Goal: Task Accomplishment & Management: Use online tool/utility

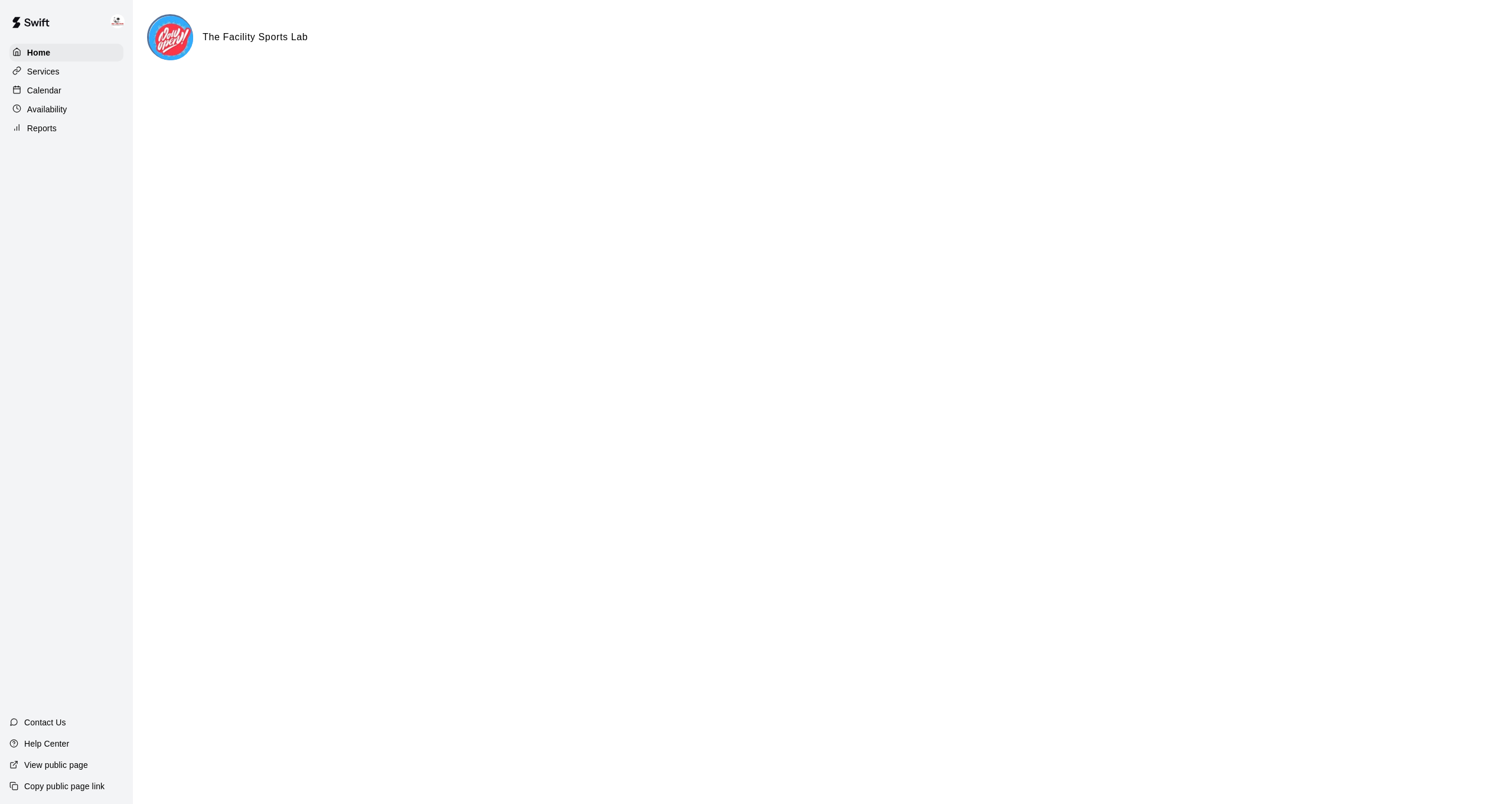
click at [54, 87] on p "Calendar" at bounding box center [44, 90] width 34 height 11
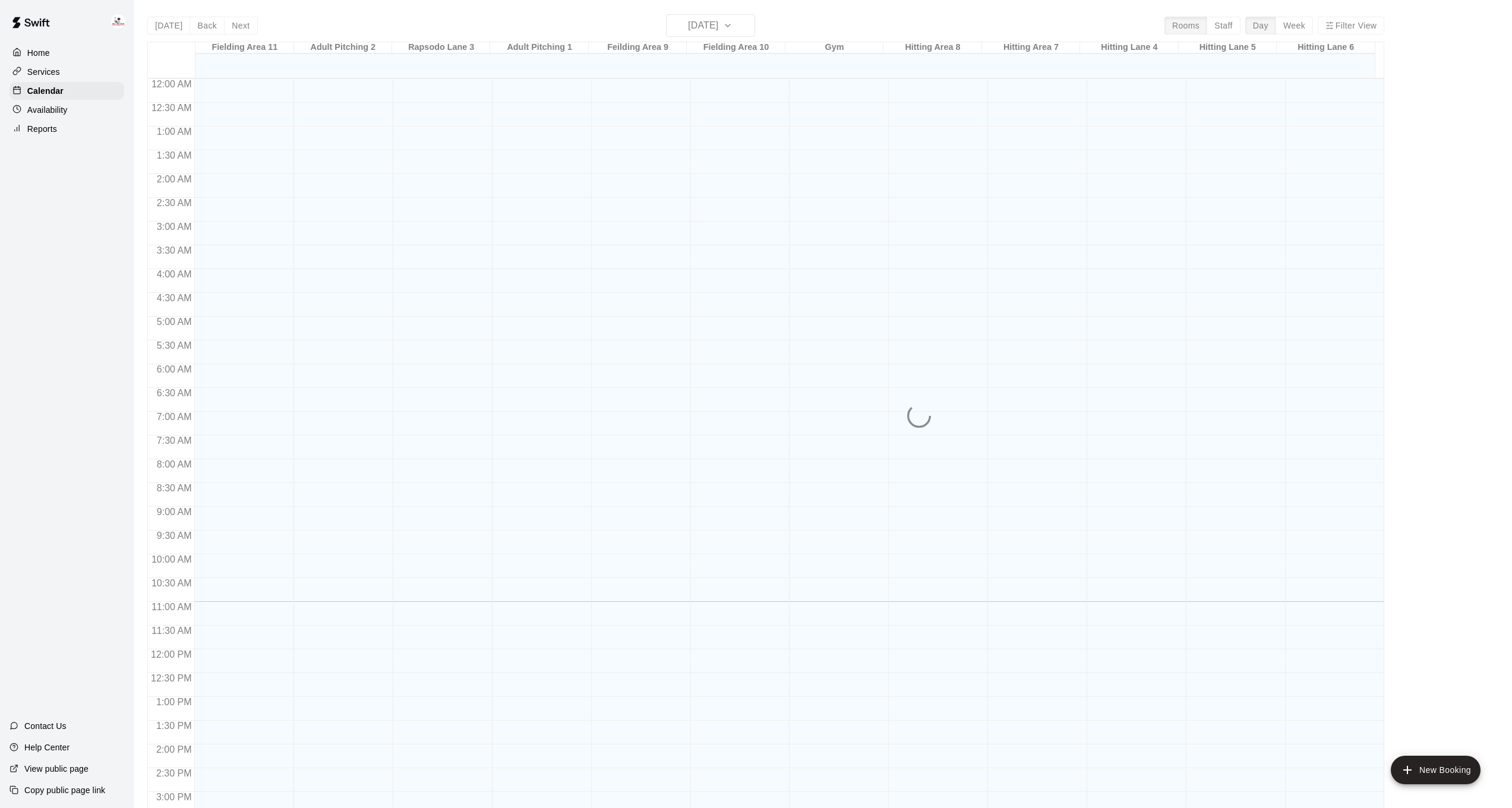
scroll to position [362, 0]
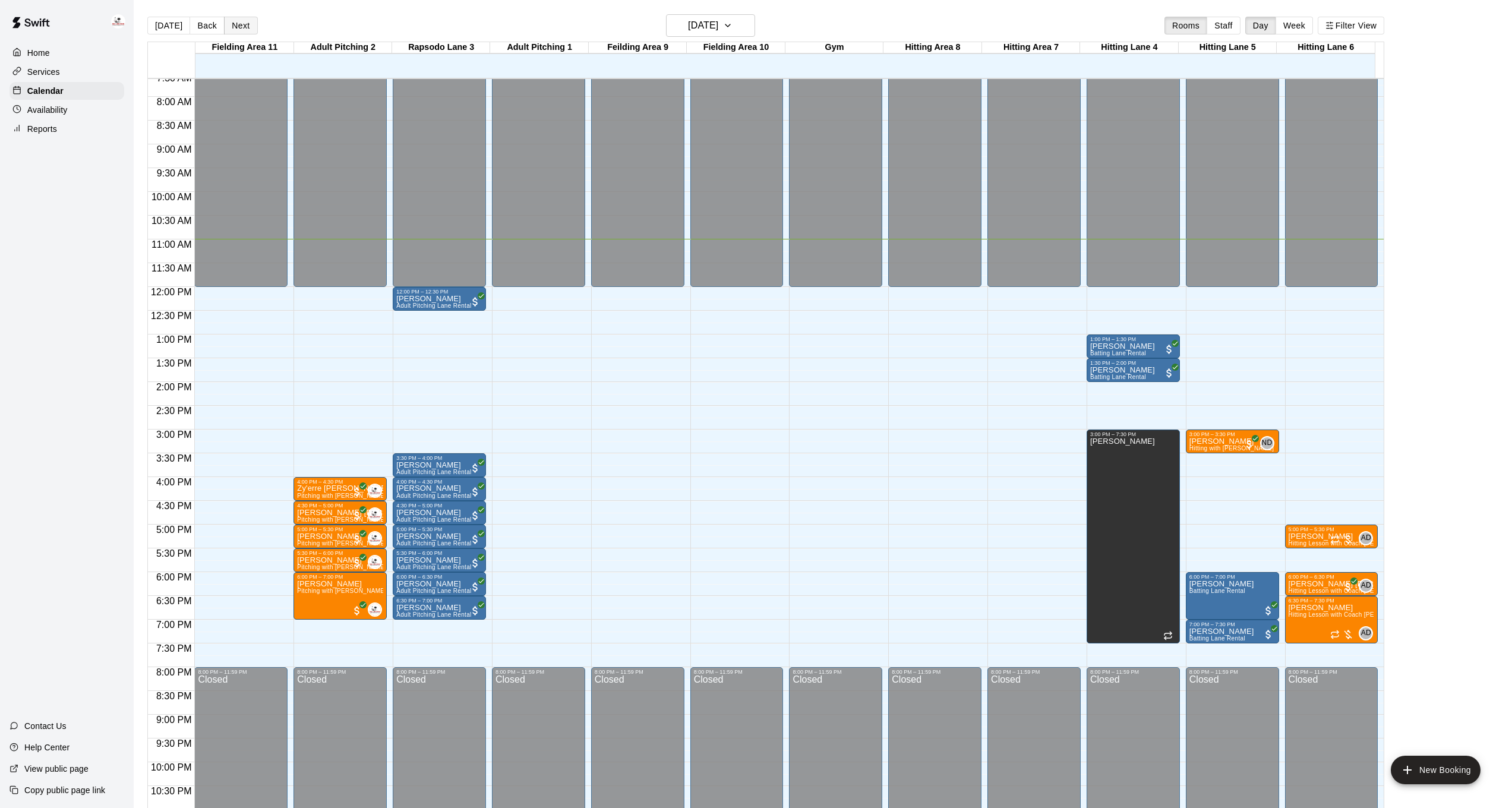
click at [230, 33] on button "Next" at bounding box center [241, 26] width 33 height 18
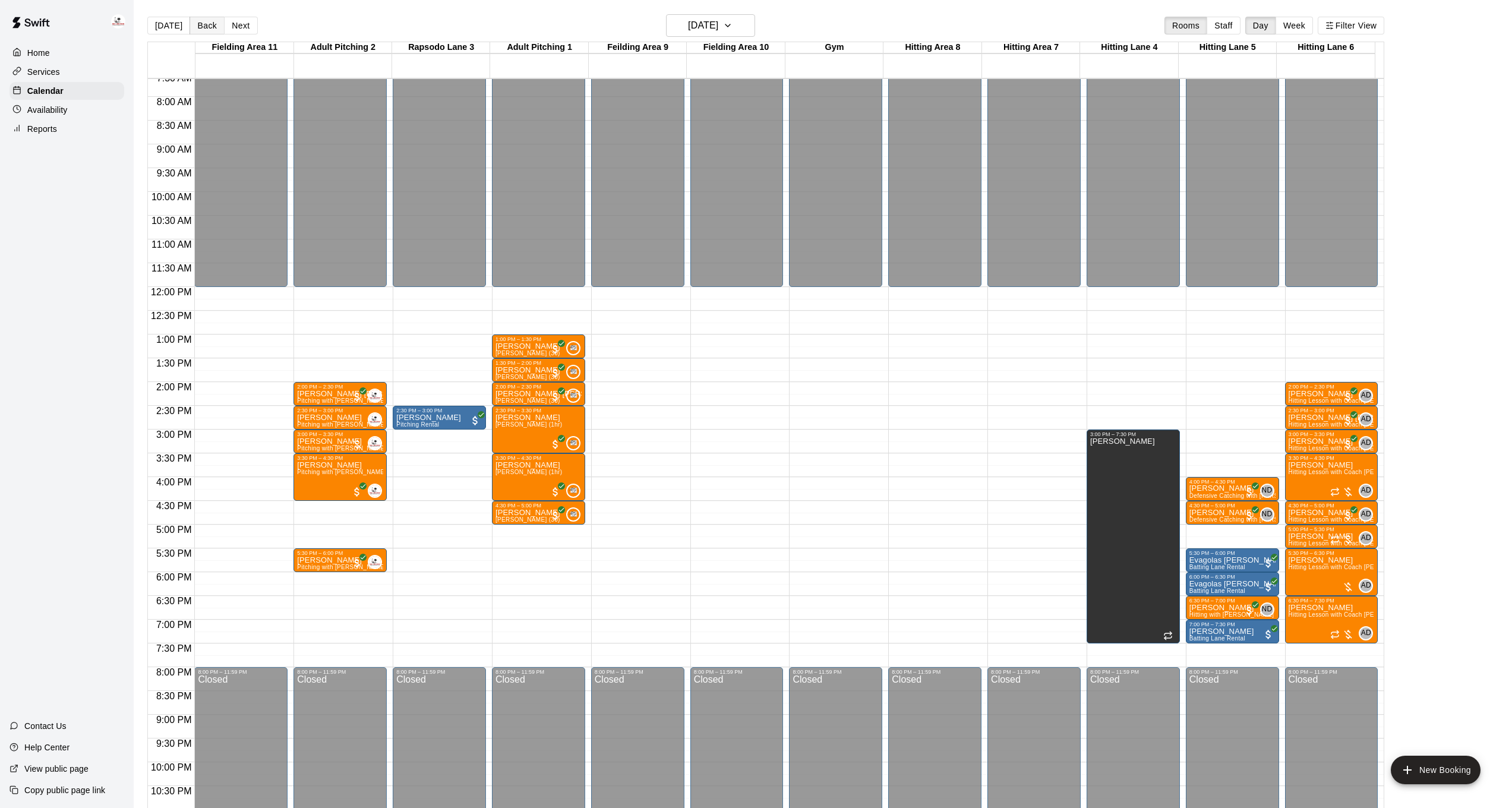
click at [204, 23] on button "Back" at bounding box center [207, 26] width 35 height 18
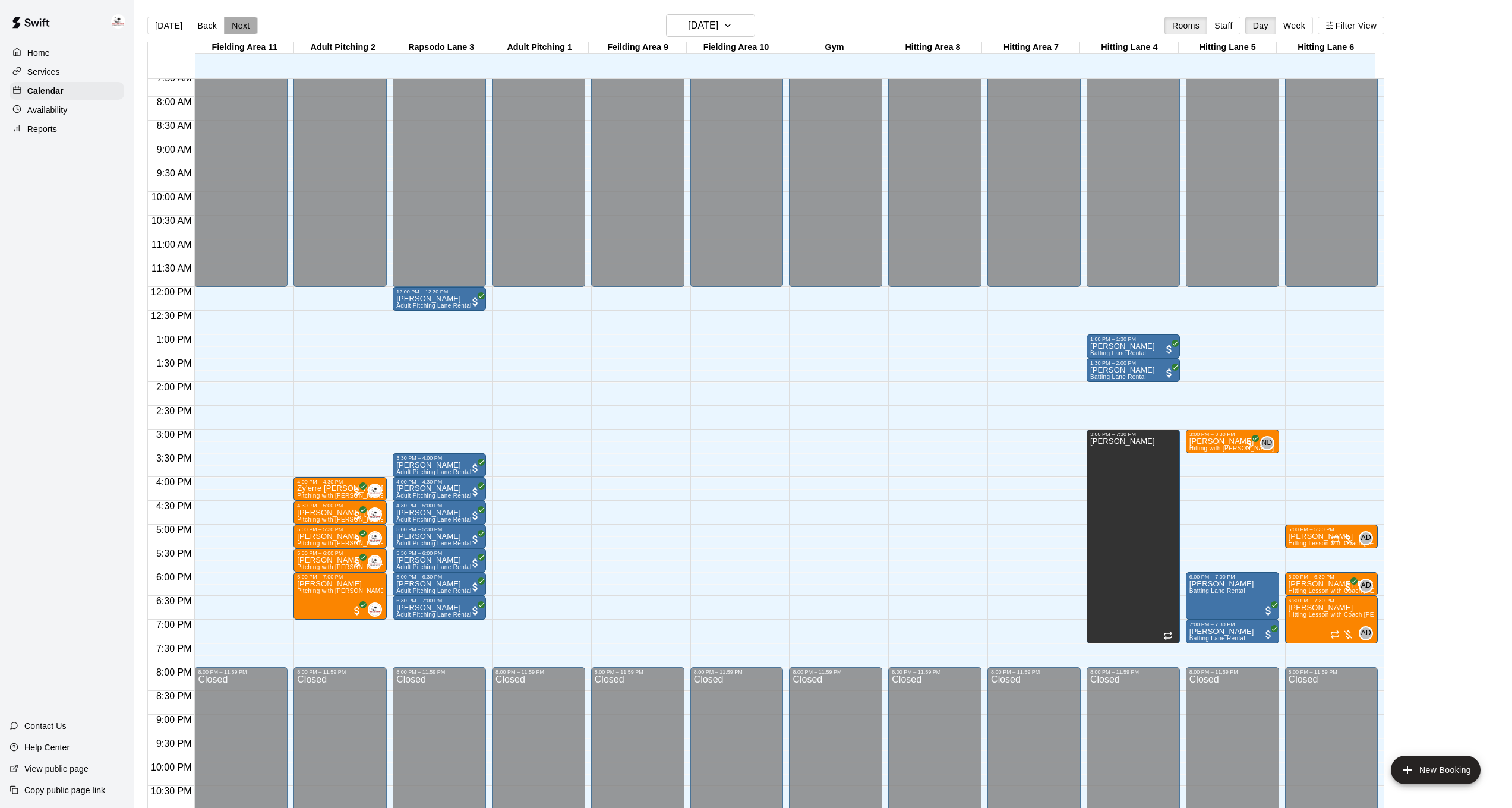
click at [242, 26] on button "Next" at bounding box center [241, 26] width 33 height 18
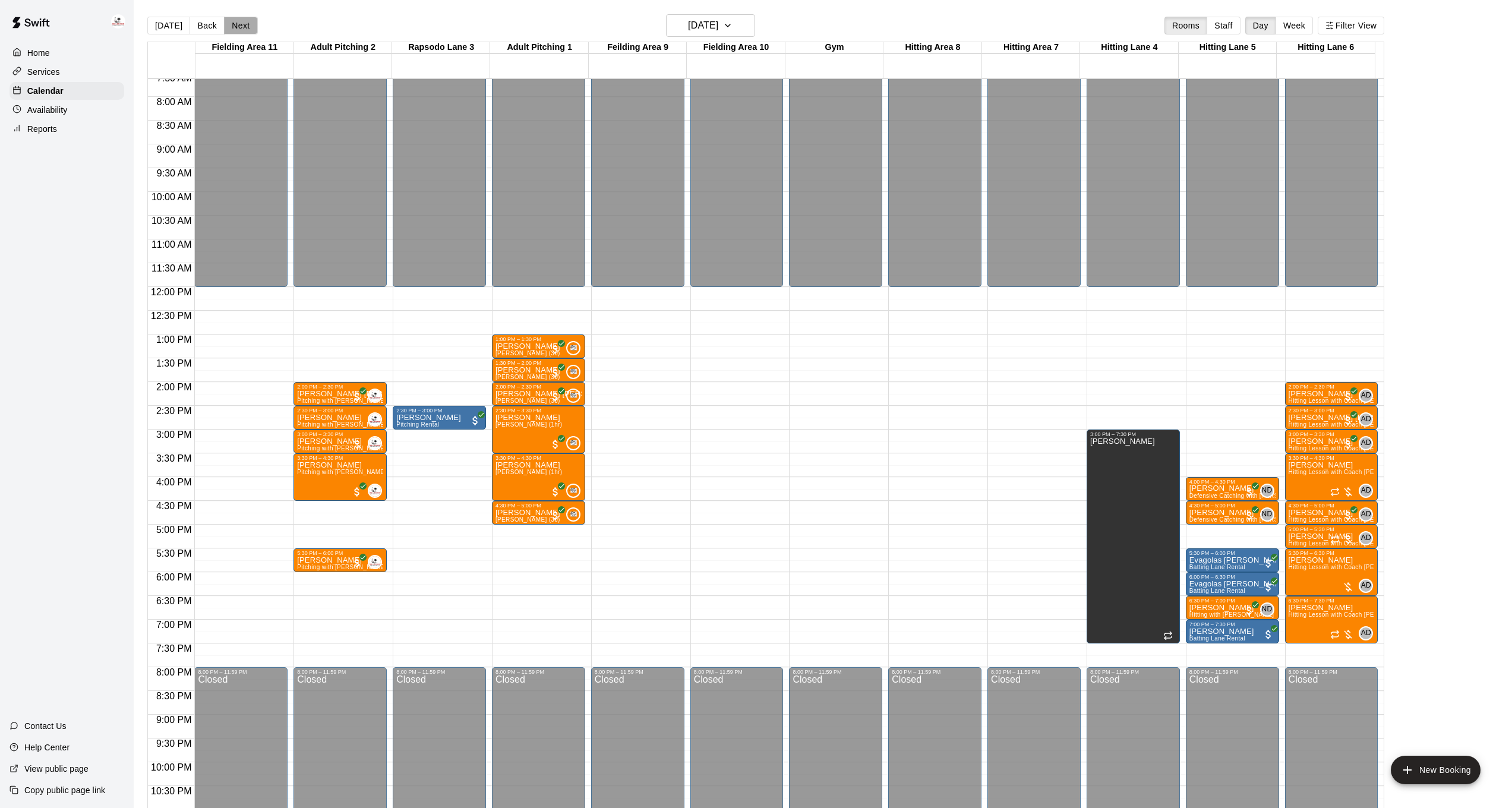
click at [245, 26] on button "Next" at bounding box center [241, 26] width 33 height 18
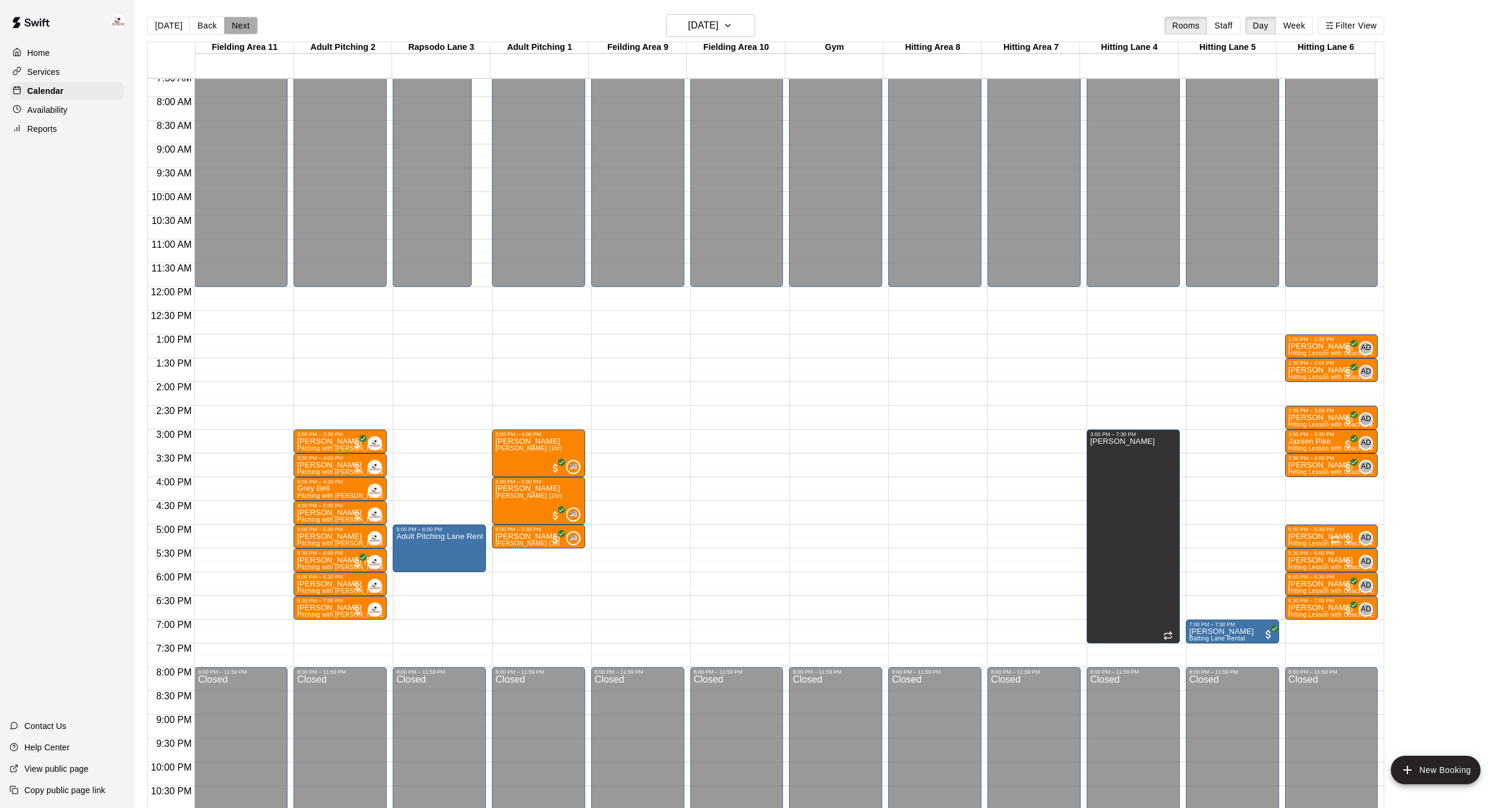
click at [245, 27] on button "Next" at bounding box center [241, 26] width 33 height 18
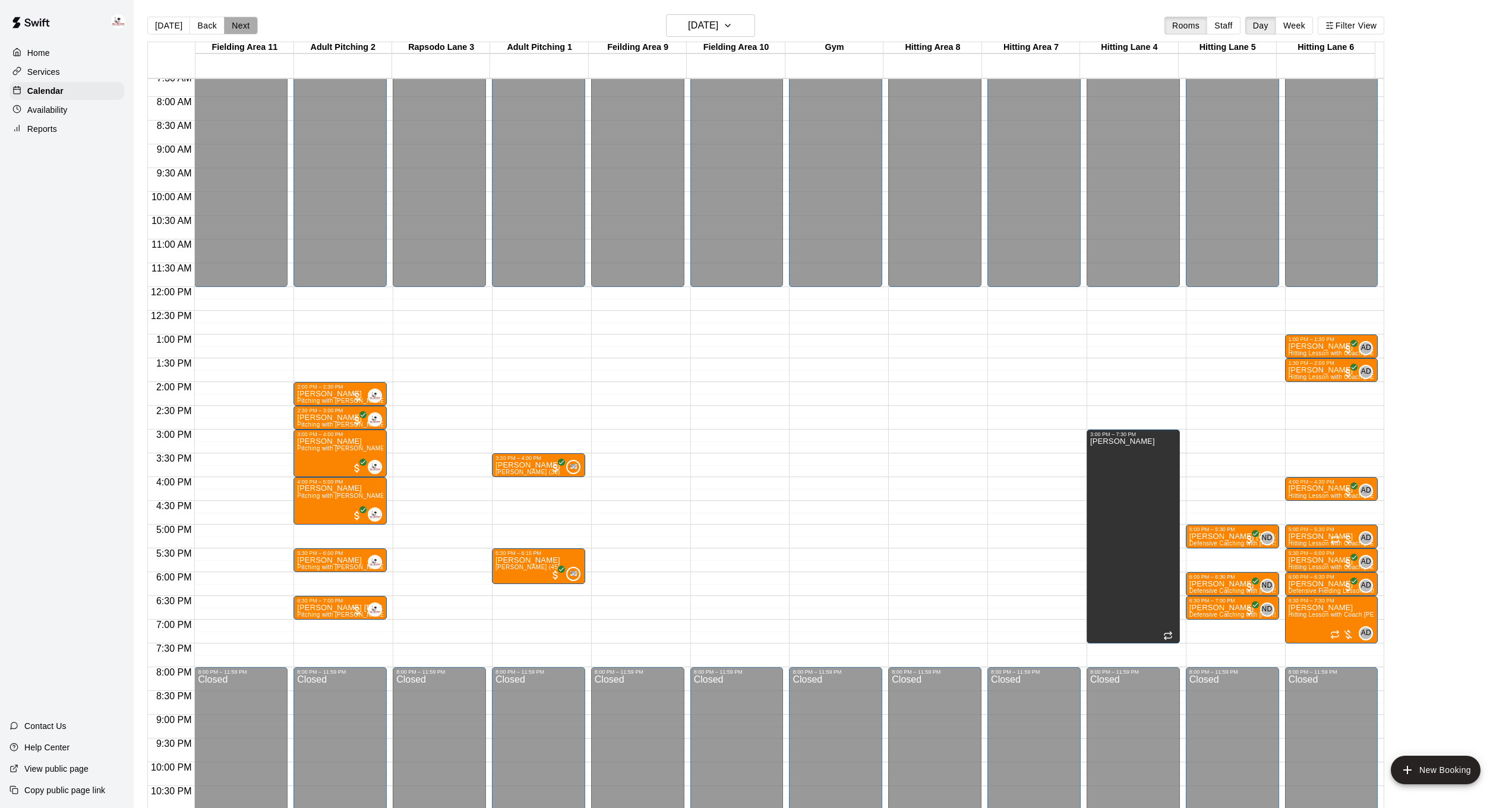
click at [245, 27] on button "Next" at bounding box center [241, 26] width 33 height 18
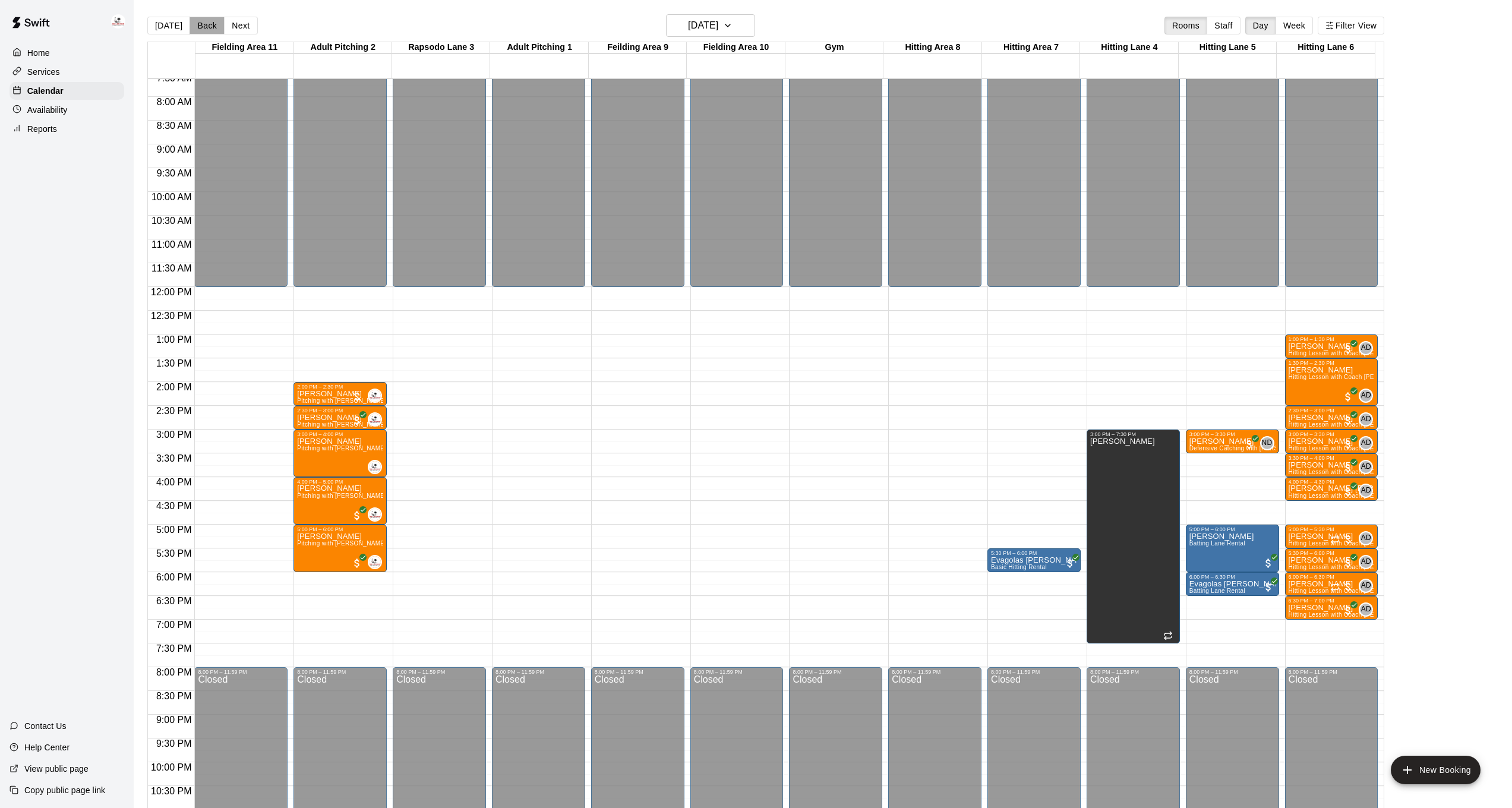
click at [215, 26] on button "Back" at bounding box center [207, 26] width 35 height 18
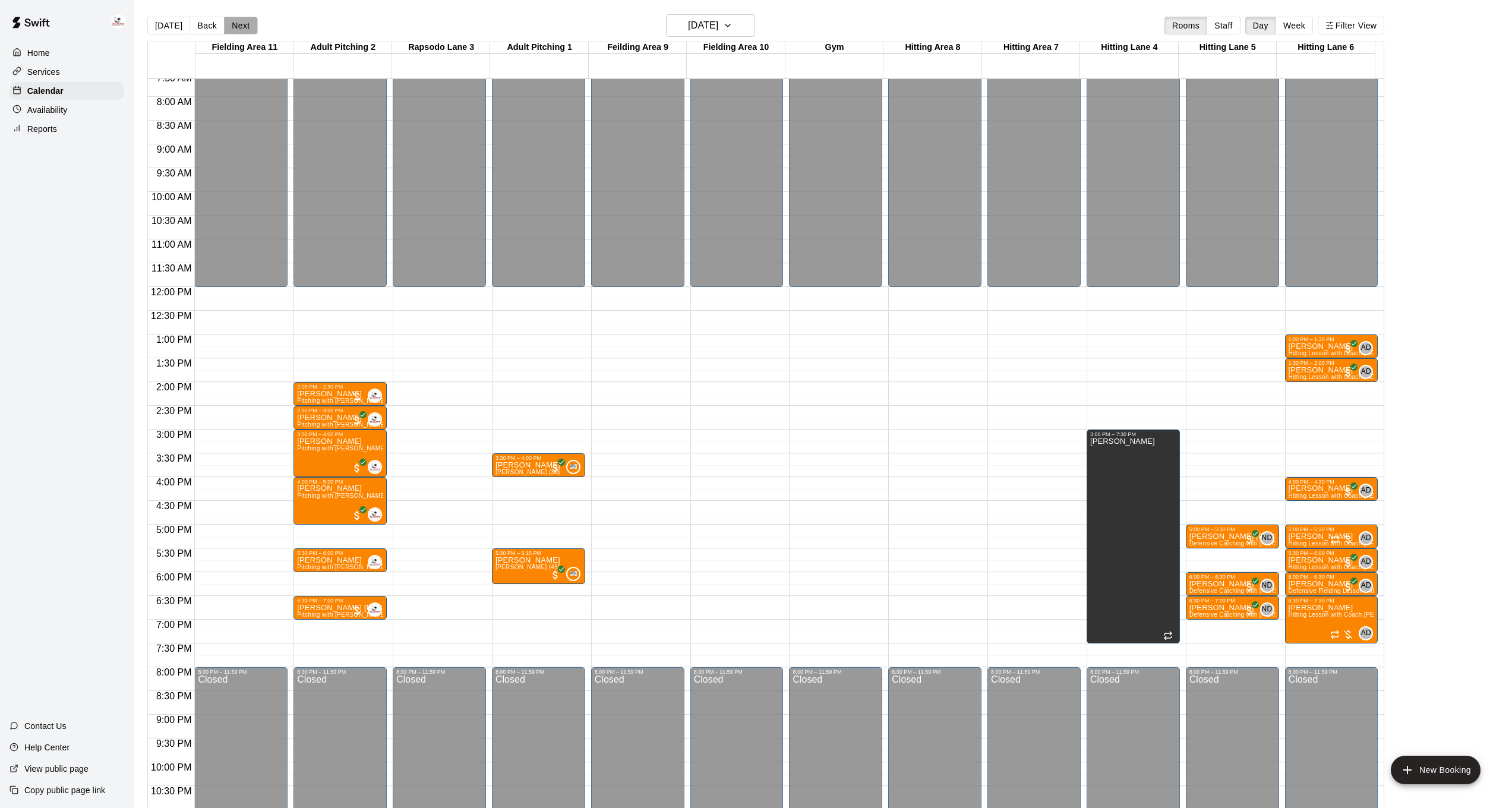
click at [240, 26] on button "Next" at bounding box center [241, 26] width 33 height 18
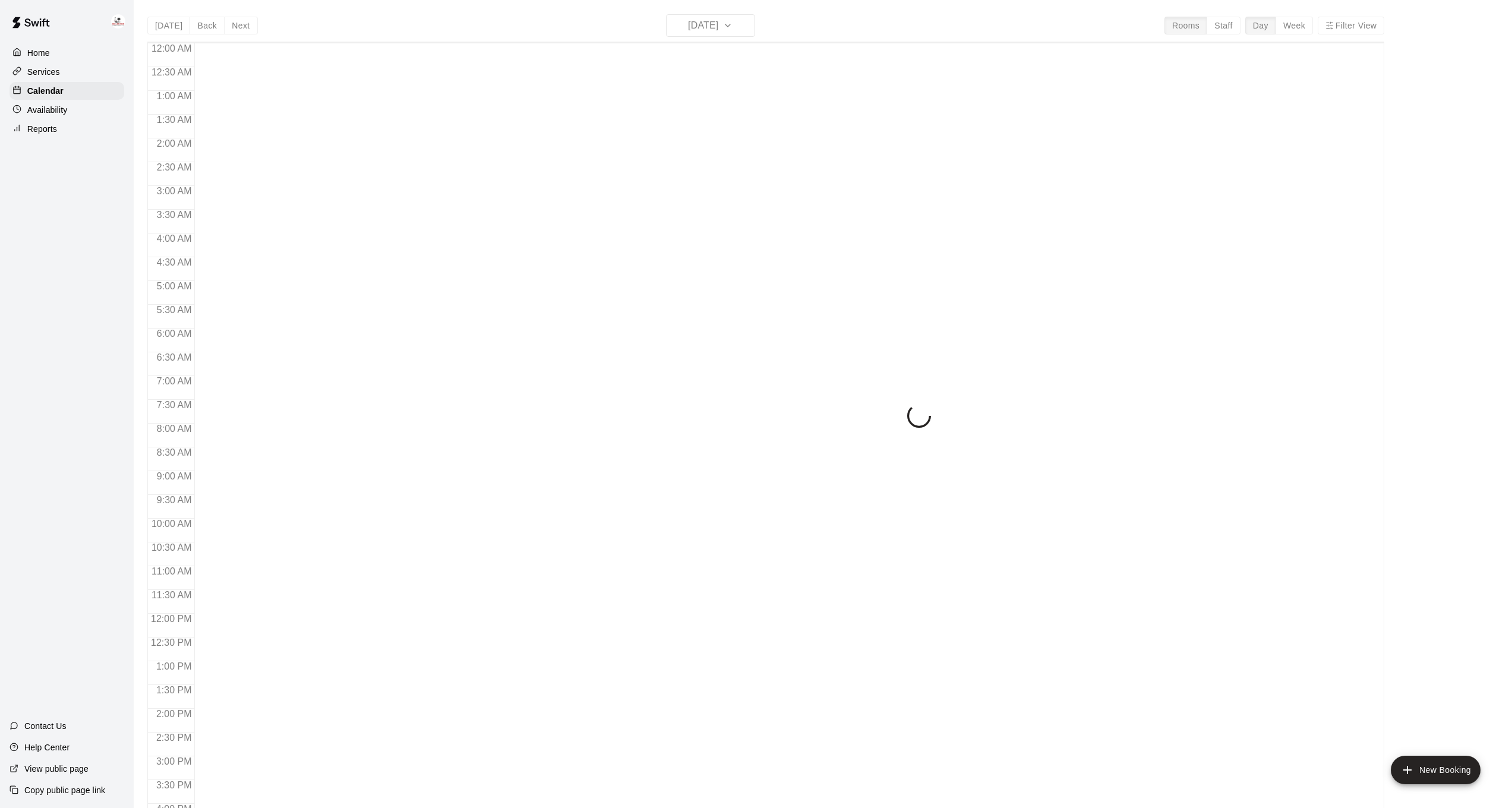
scroll to position [362, 0]
